Goal: Transaction & Acquisition: Book appointment/travel/reservation

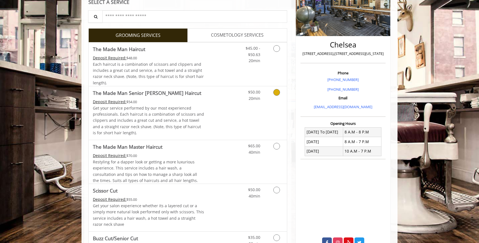
click at [275, 100] on link "Grooming services" at bounding box center [276, 93] width 14 height 15
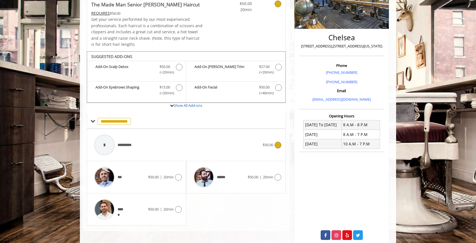
scroll to position [119, 0]
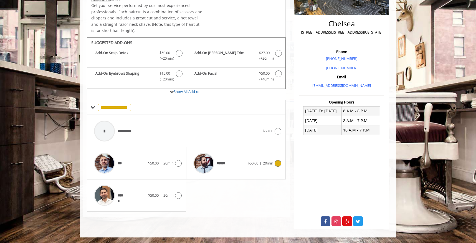
click at [229, 164] on div "******" at bounding box center [219, 163] width 57 height 26
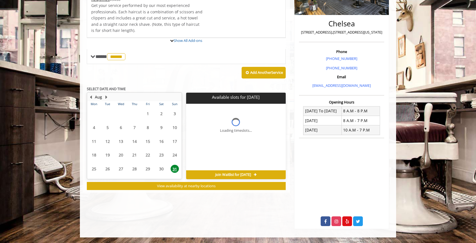
scroll to position [133, 0]
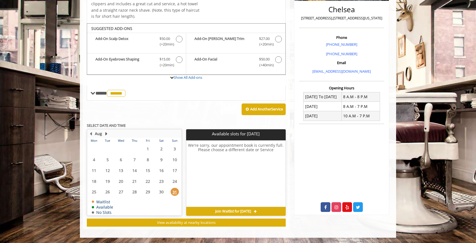
click at [106, 133] on button "Next Month" at bounding box center [106, 134] width 4 height 6
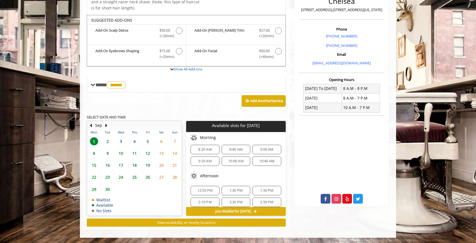
scroll to position [0, 0]
click at [259, 164] on span "10:40 AM" at bounding box center [266, 164] width 15 height 4
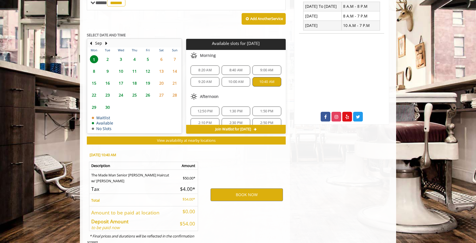
scroll to position [242, 0]
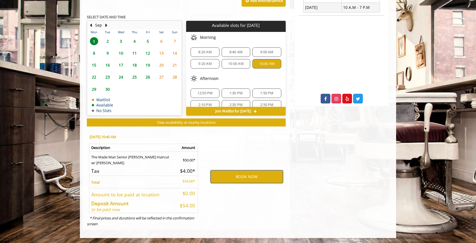
click at [257, 177] on button "BOOK NOW" at bounding box center [246, 176] width 72 height 13
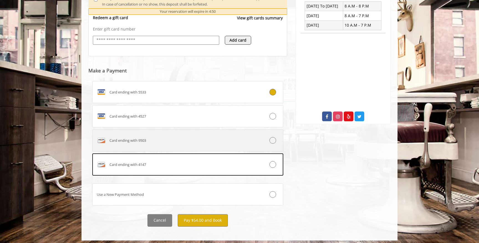
scroll to position [227, 0]
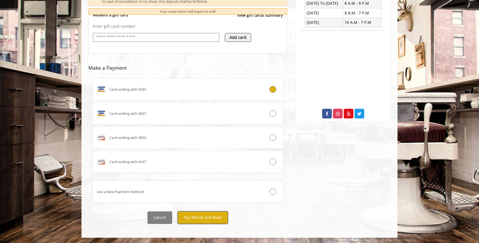
click at [210, 216] on button "Pay $54.00 and Book" at bounding box center [203, 217] width 50 height 12
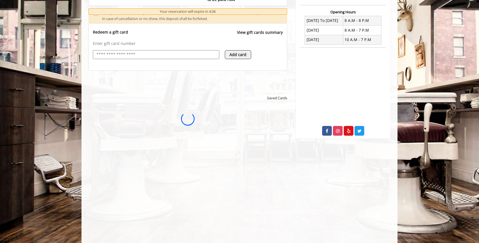
scroll to position [0, 0]
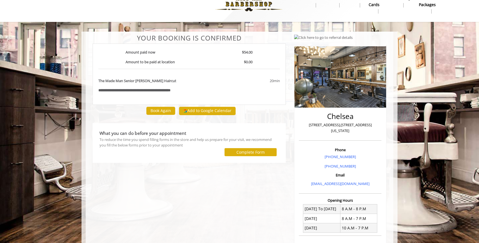
scroll to position [10, 0]
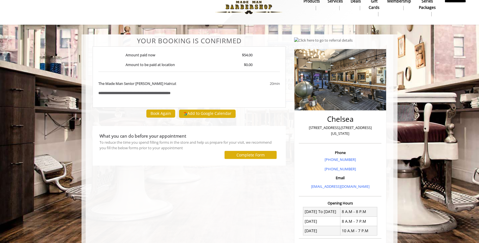
click at [162, 78] on div "**********" at bounding box center [189, 76] width 193 height 61
